Goal: Browse casually

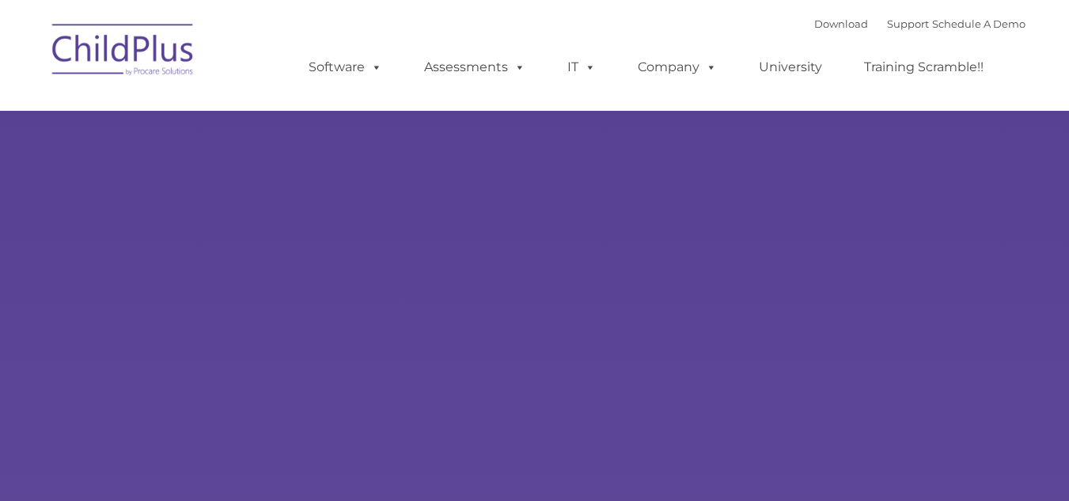
type input ""
select select "MEDIUM"
